Goal: Task Accomplishment & Management: Complete application form

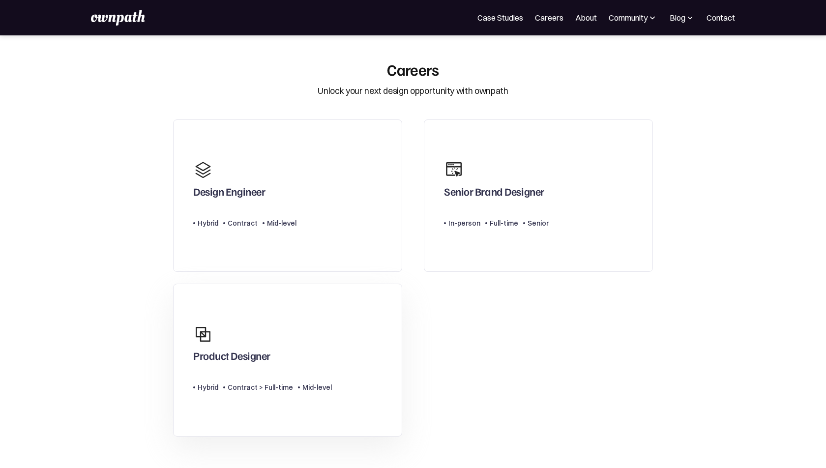
click at [283, 343] on div "Product Designer" at bounding box center [262, 343] width 139 height 47
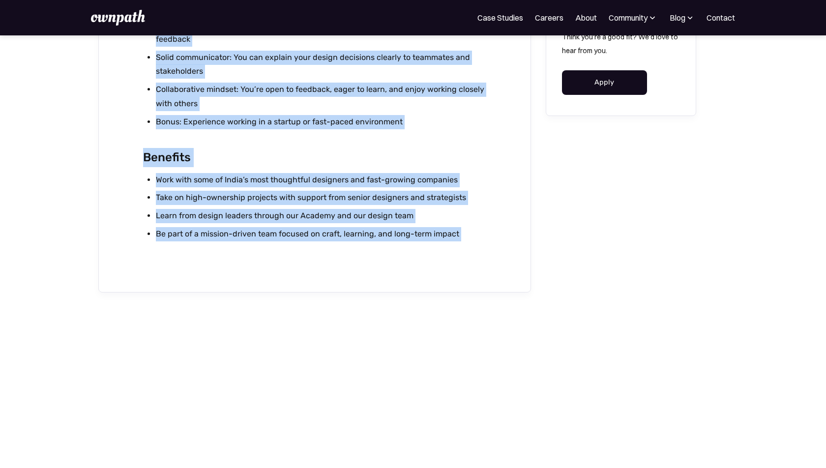
scroll to position [1113, 0]
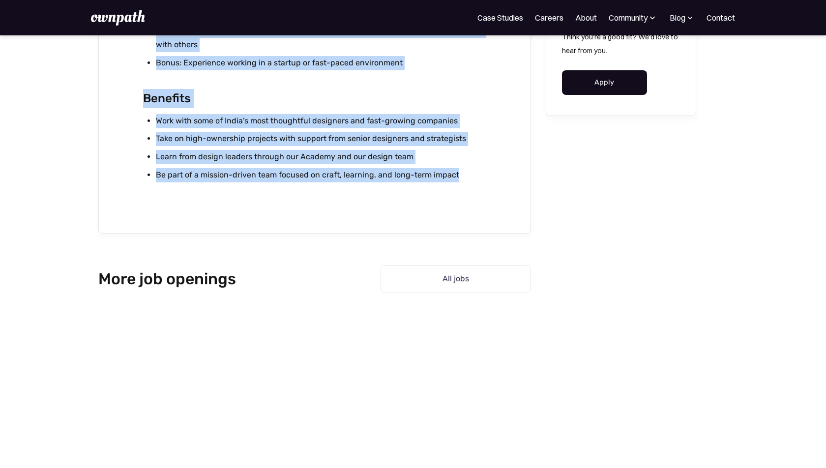
drag, startPoint x: 143, startPoint y: 79, endPoint x: 516, endPoint y: 180, distance: 386.0
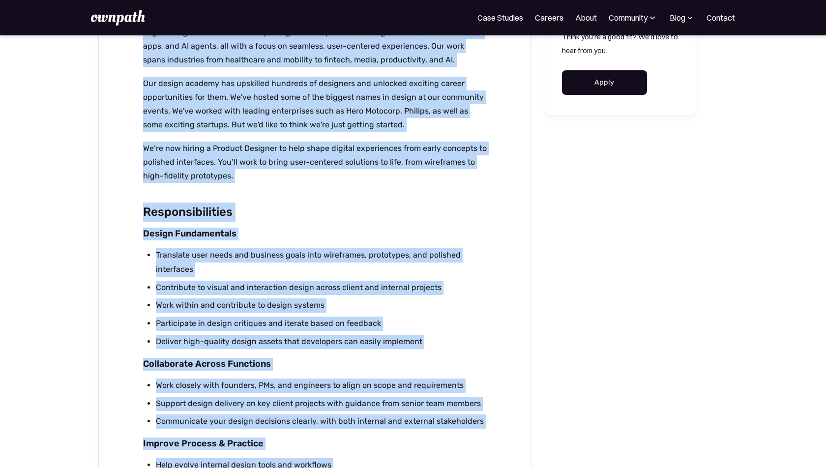
scroll to position [252, 0]
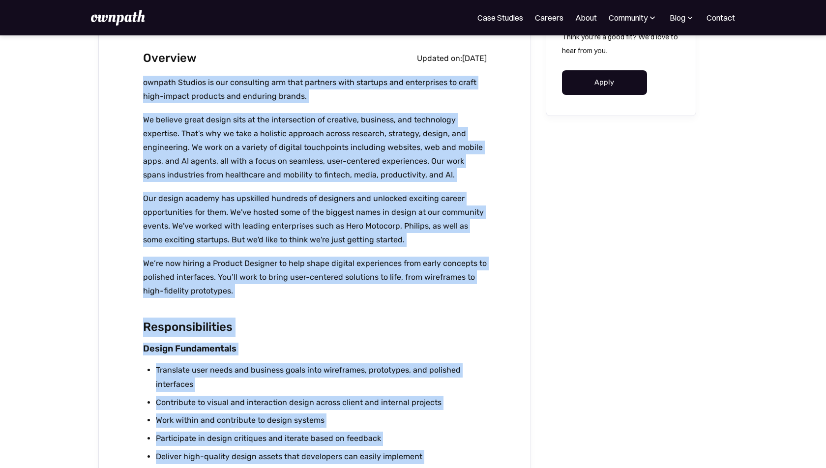
click at [163, 139] on p "We believe great design sits at the intersection of creative, business, and tec…" at bounding box center [315, 147] width 344 height 69
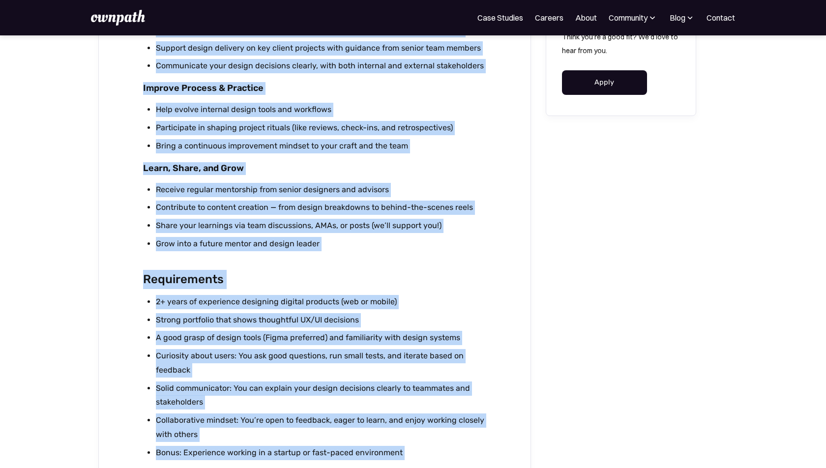
scroll to position [795, 0]
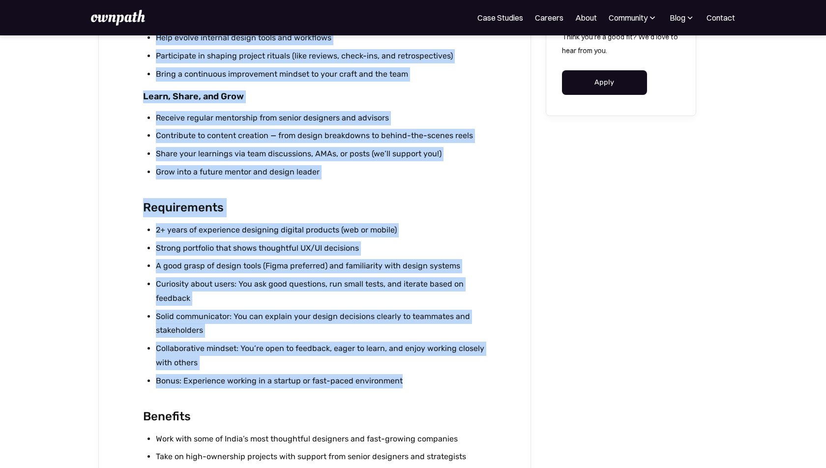
drag, startPoint x: 143, startPoint y: 79, endPoint x: 425, endPoint y: 392, distance: 421.7
click at [425, 392] on div "Overview Updated on: August 13, 2025 ownpath Studios is our consulting arm that…" at bounding box center [315, 7] width 344 height 1003
copy div "ownpath Studios is our consulting arm that partners with startups and enterpris…"
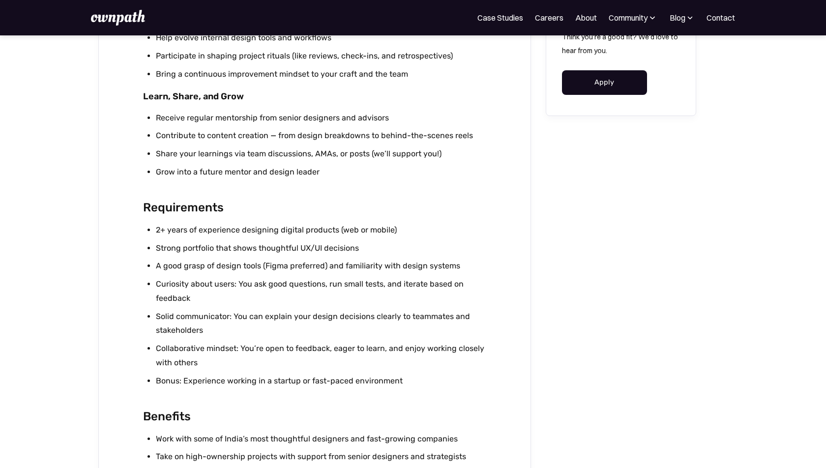
click at [658, 249] on div "Think you're a good fit? We'd love to hear from you. Apply" at bounding box center [621, 35] width 150 height 1518
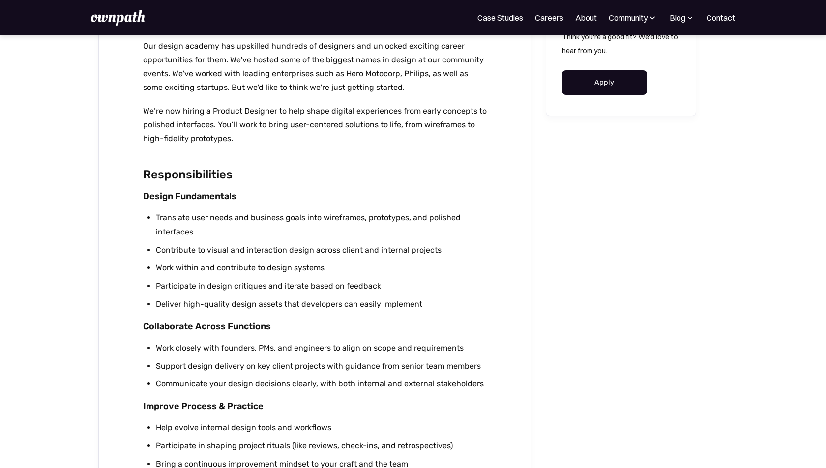
scroll to position [0, 0]
